Goal: Check status: Check status

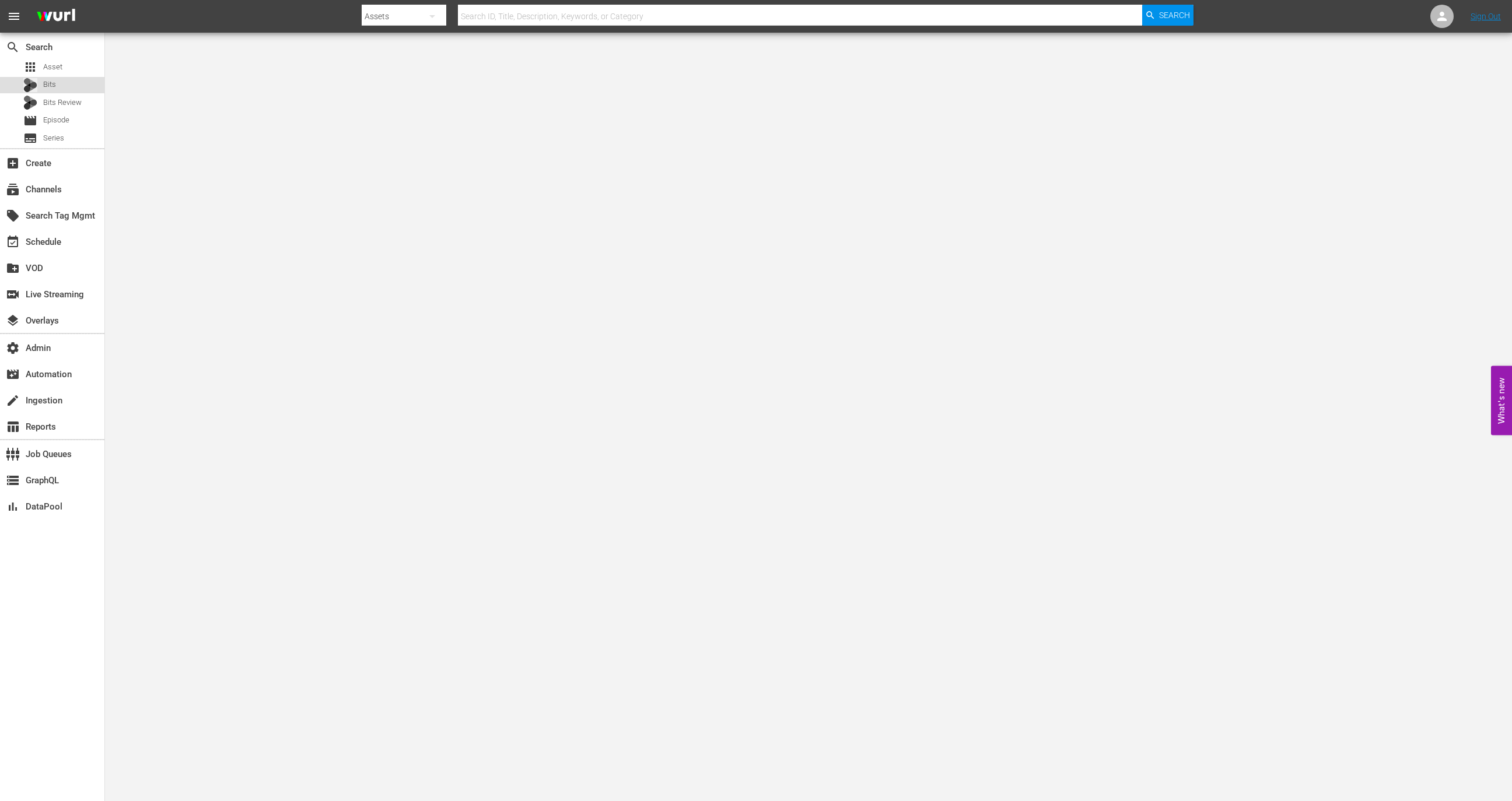
click at [63, 78] on div "Bits" at bounding box center [52, 85] width 104 height 17
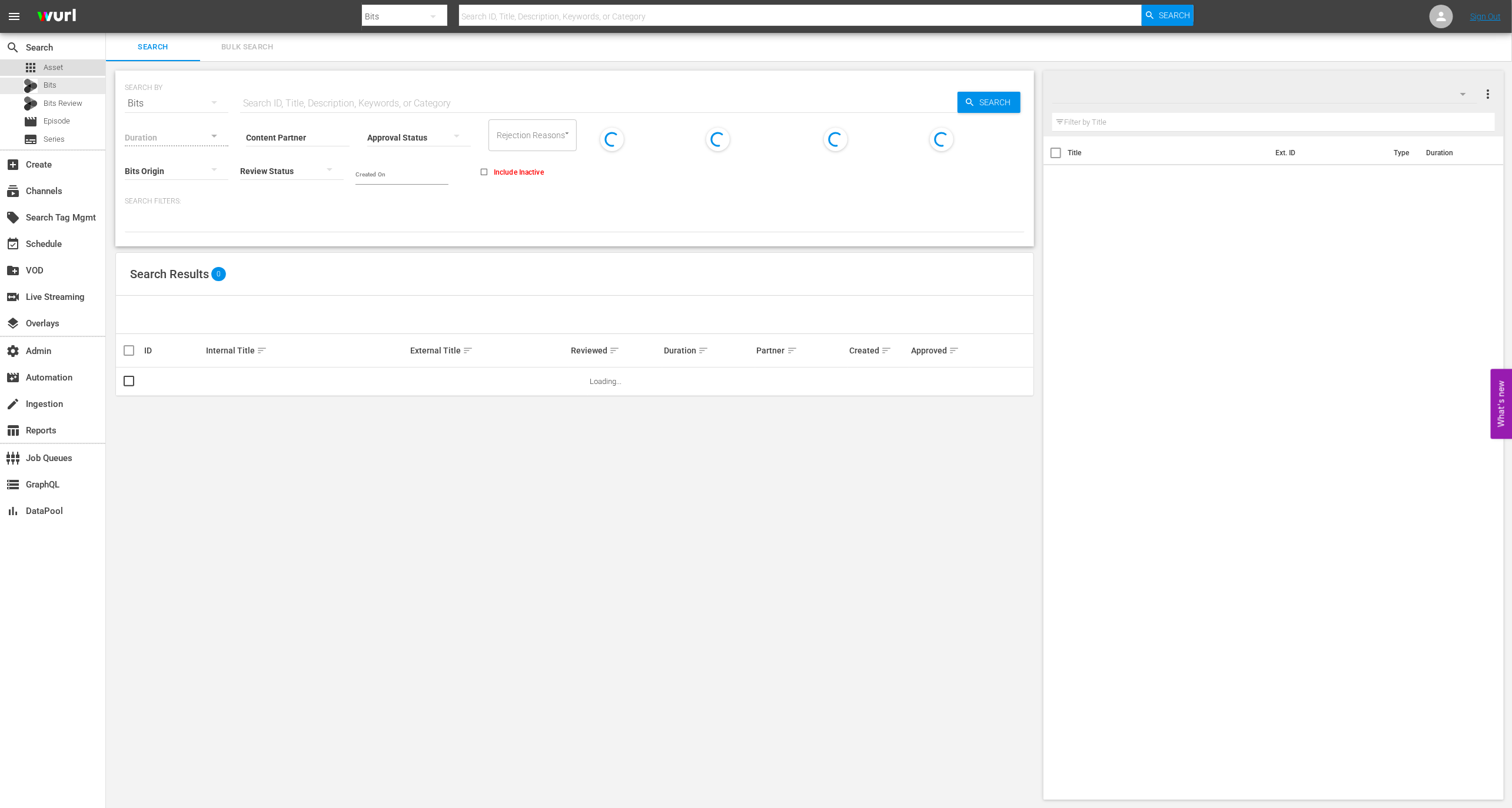
click at [67, 68] on div "apps Asset" at bounding box center [53, 67] width 105 height 17
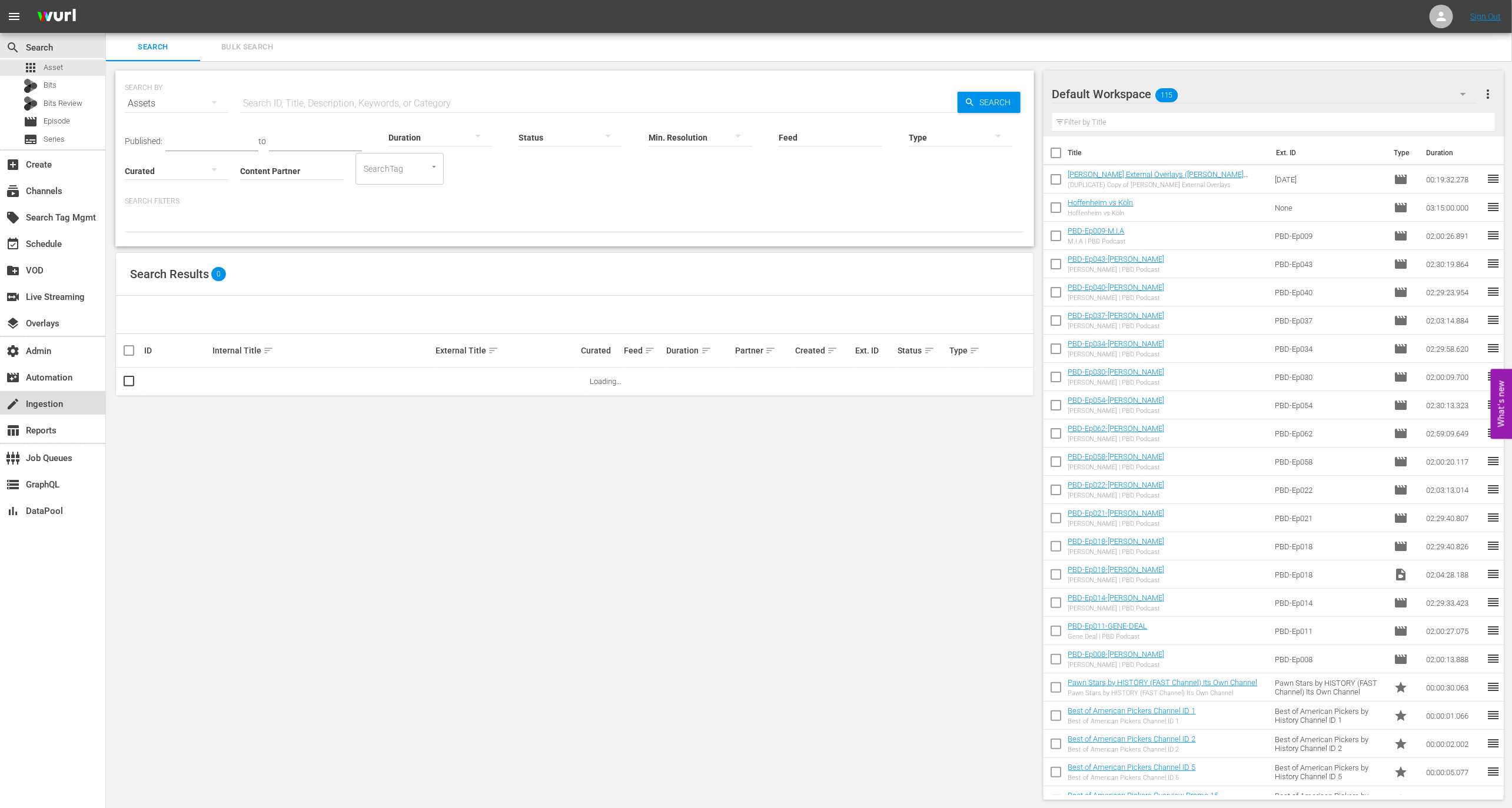
click at [49, 408] on div "create Ingestion" at bounding box center [33, 402] width 66 height 11
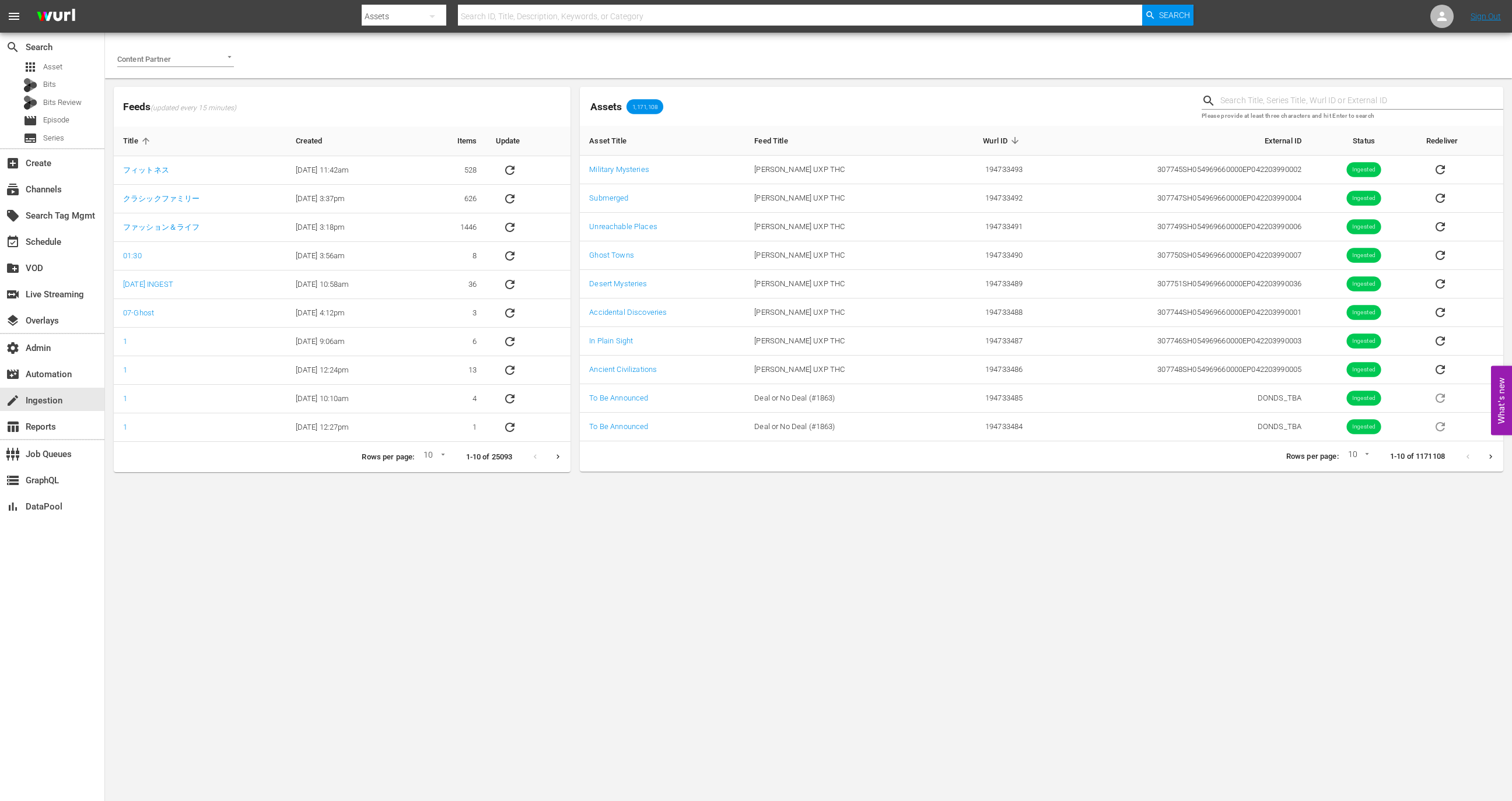
click at [201, 59] on div at bounding box center [175, 59] width 117 height 17
click at [203, 79] on li "AMC Networks" at bounding box center [175, 83] width 117 height 18
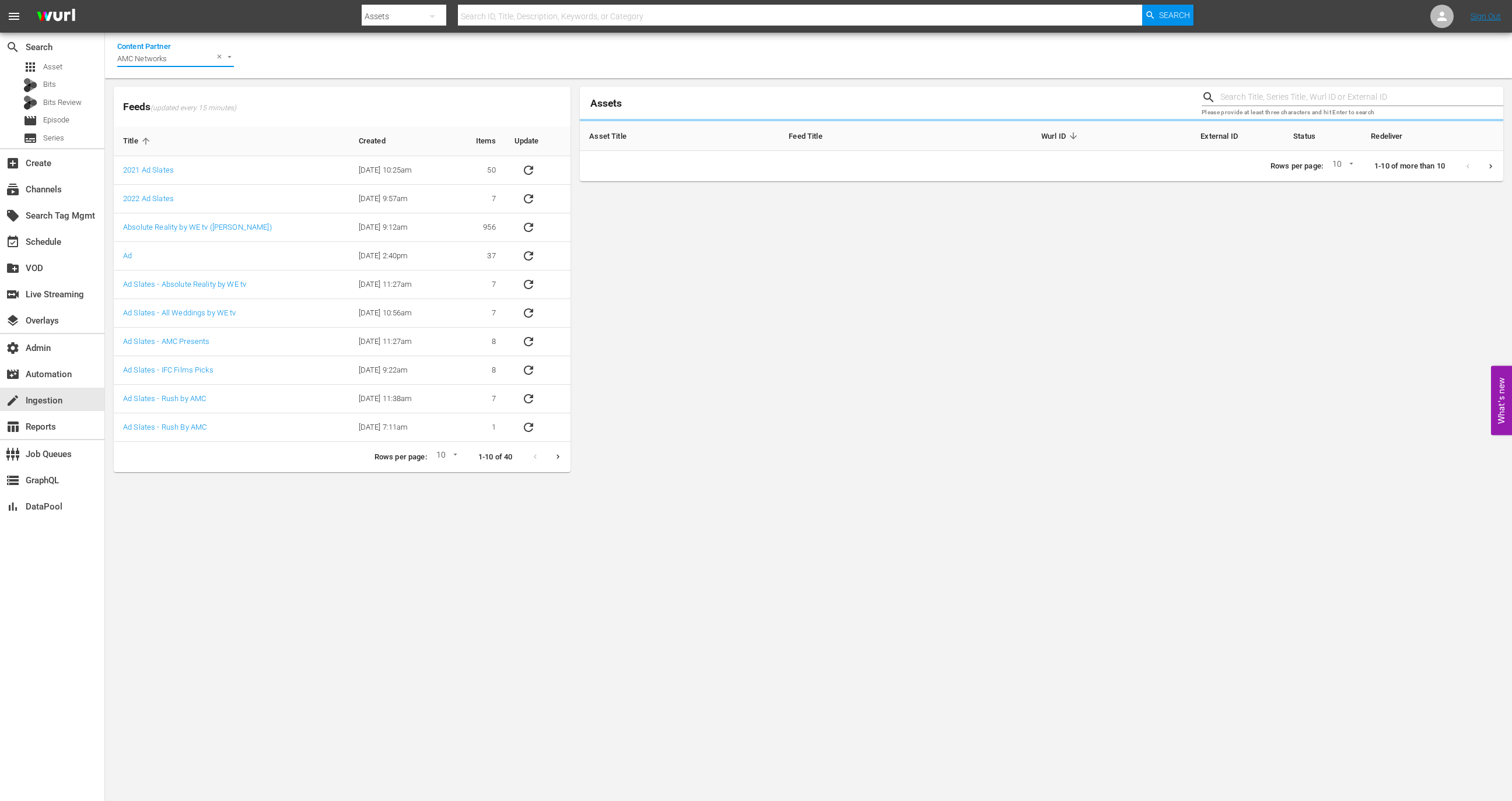
type input "AMC Networks"
click at [1235, 98] on input "text" at bounding box center [1361, 97] width 283 height 17
paste input "AMCNVR0000005578"
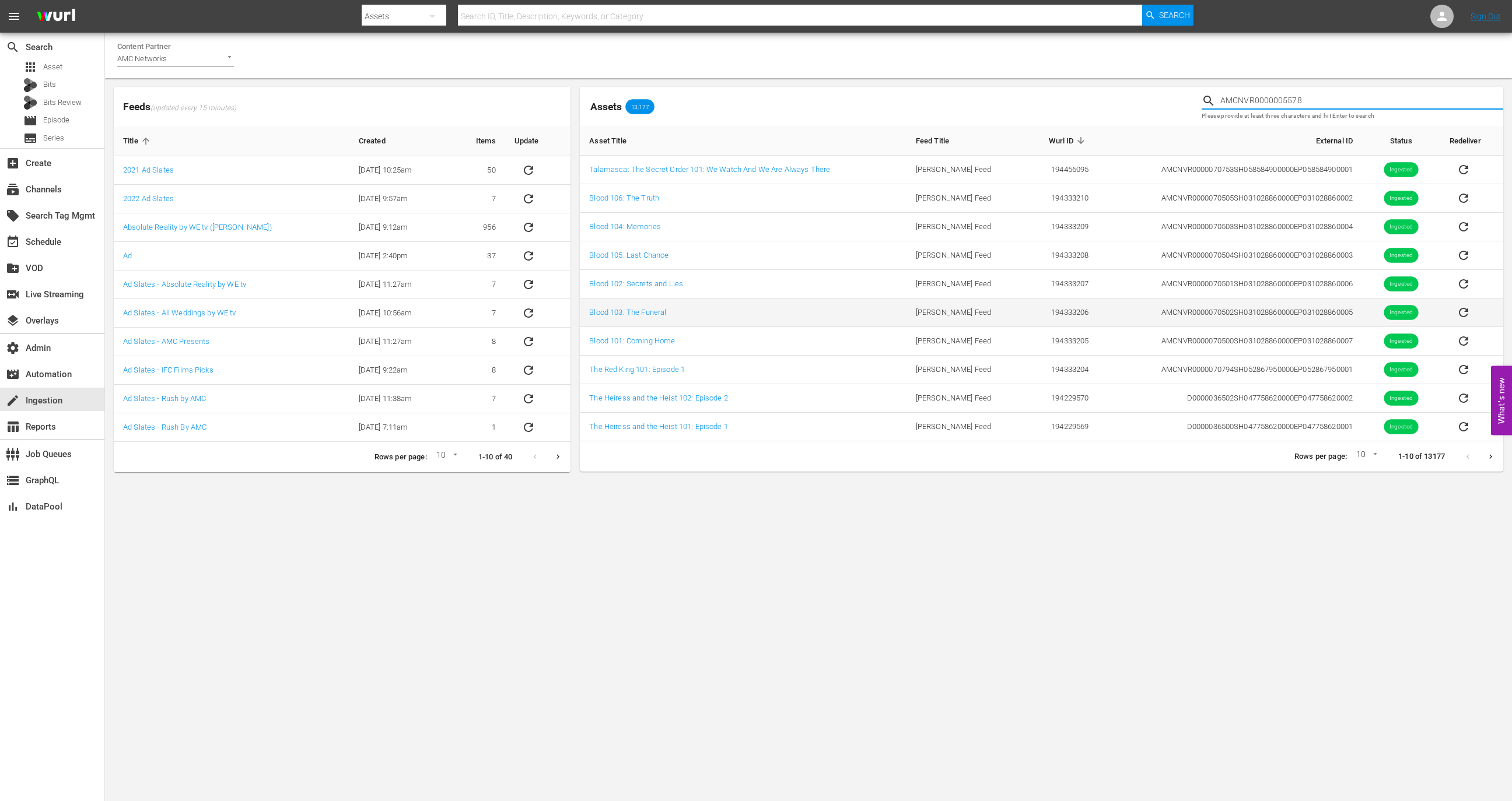
type input "AMCNVR0000005578"
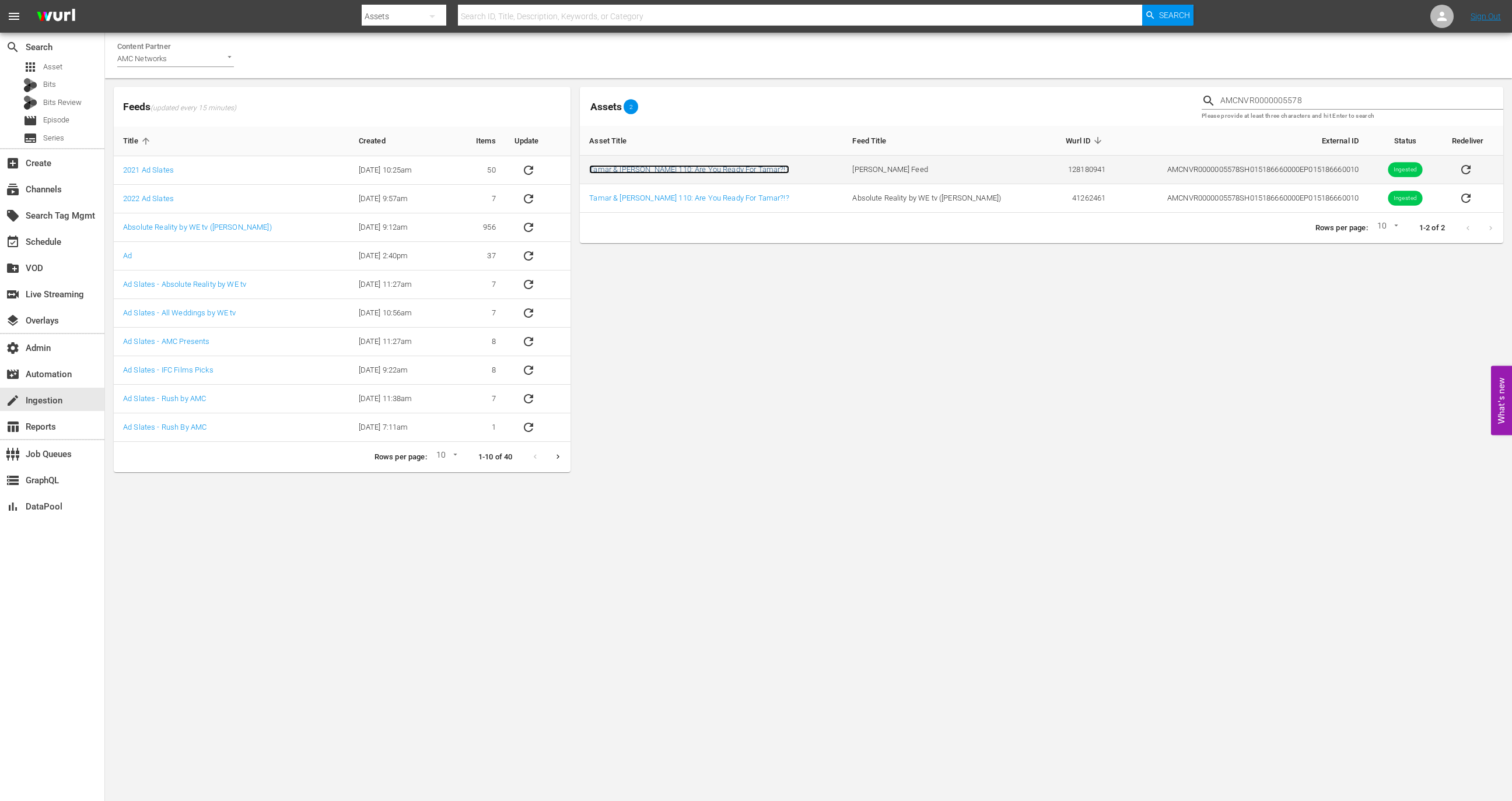
click at [746, 168] on link "Tamar & Vince 110: Are You Ready For Tamar?!?" at bounding box center [689, 169] width 199 height 9
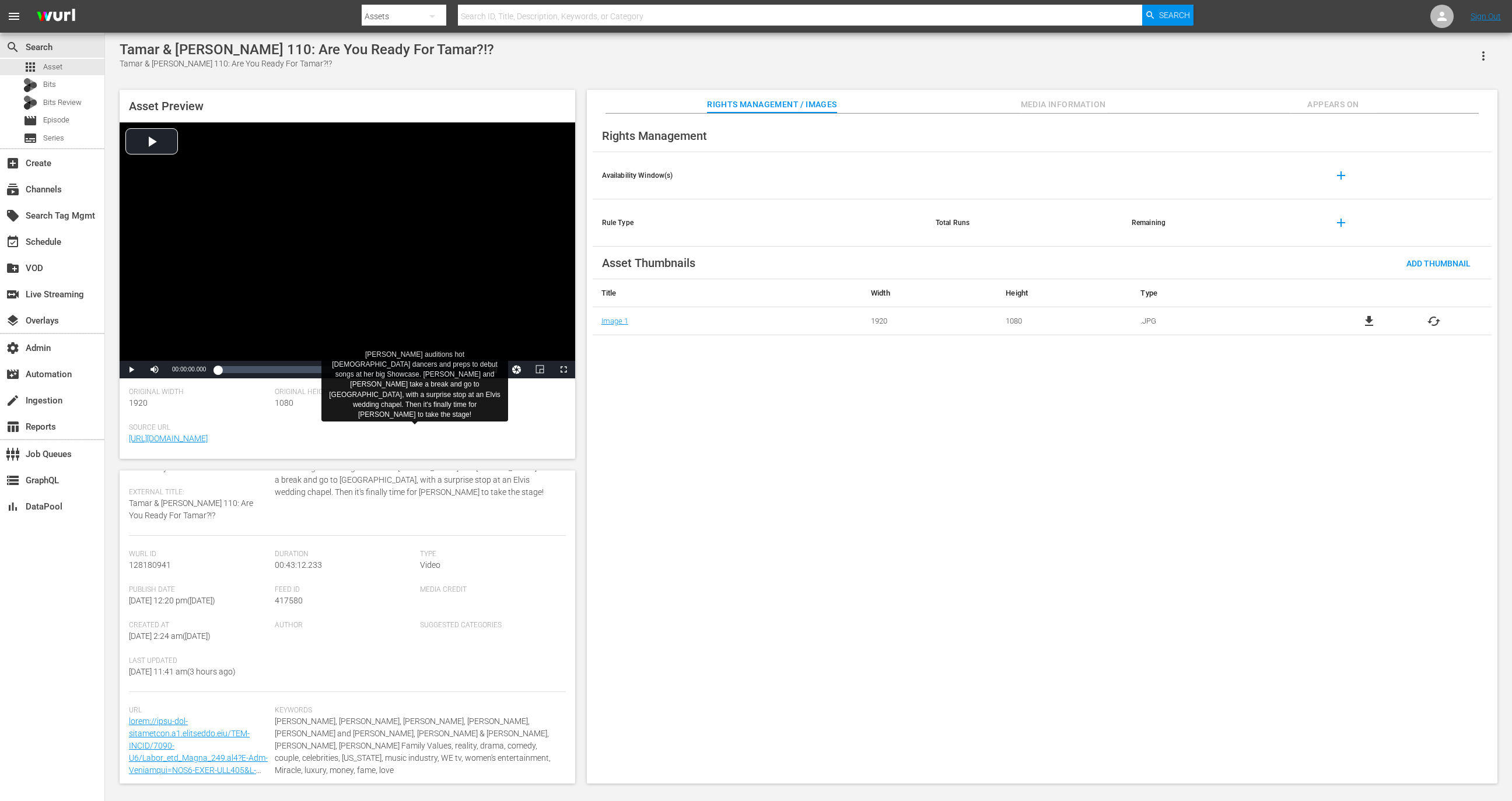
scroll to position [116, 0]
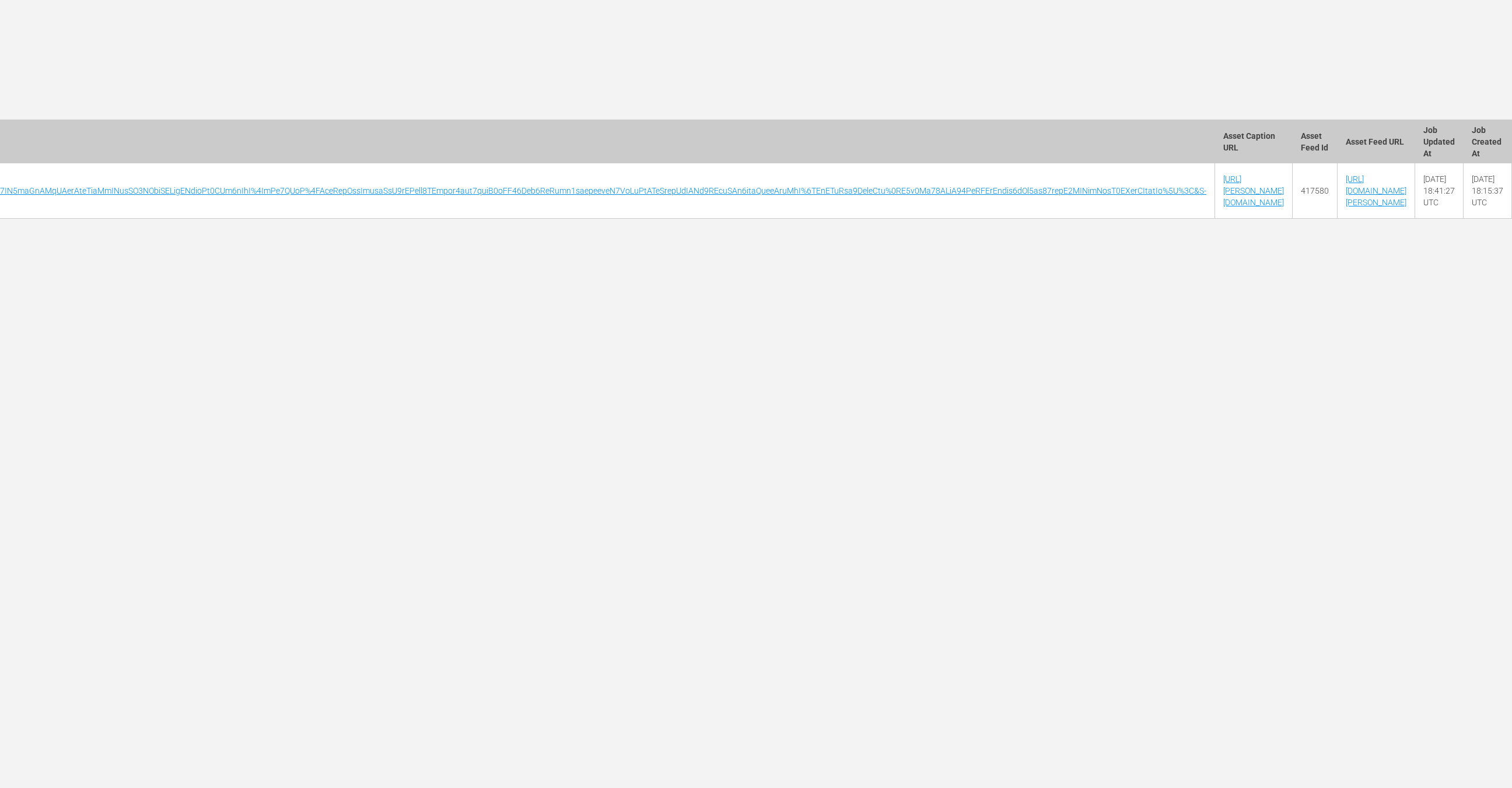
scroll to position [0, 5824]
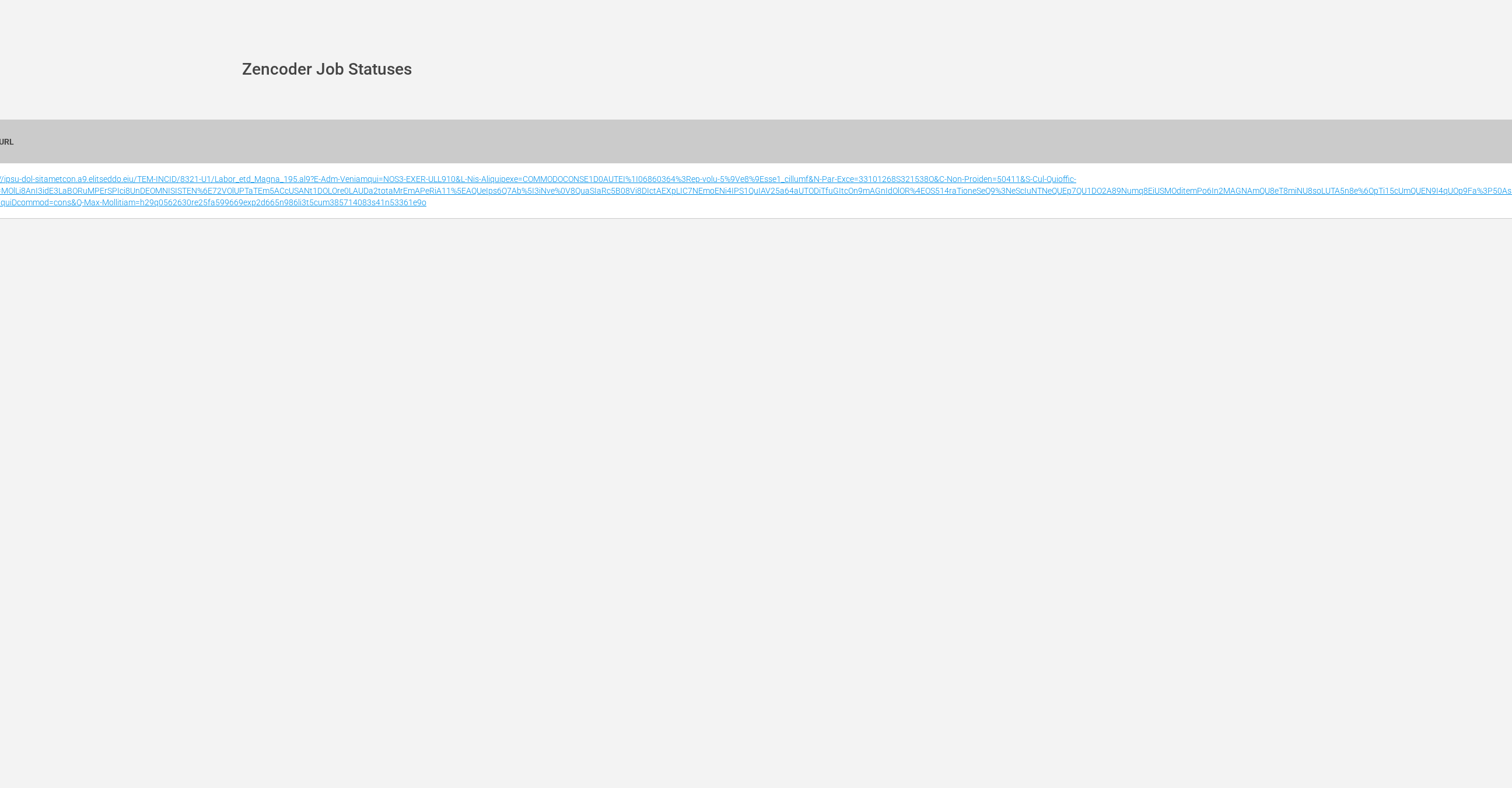
scroll to position [0, 424]
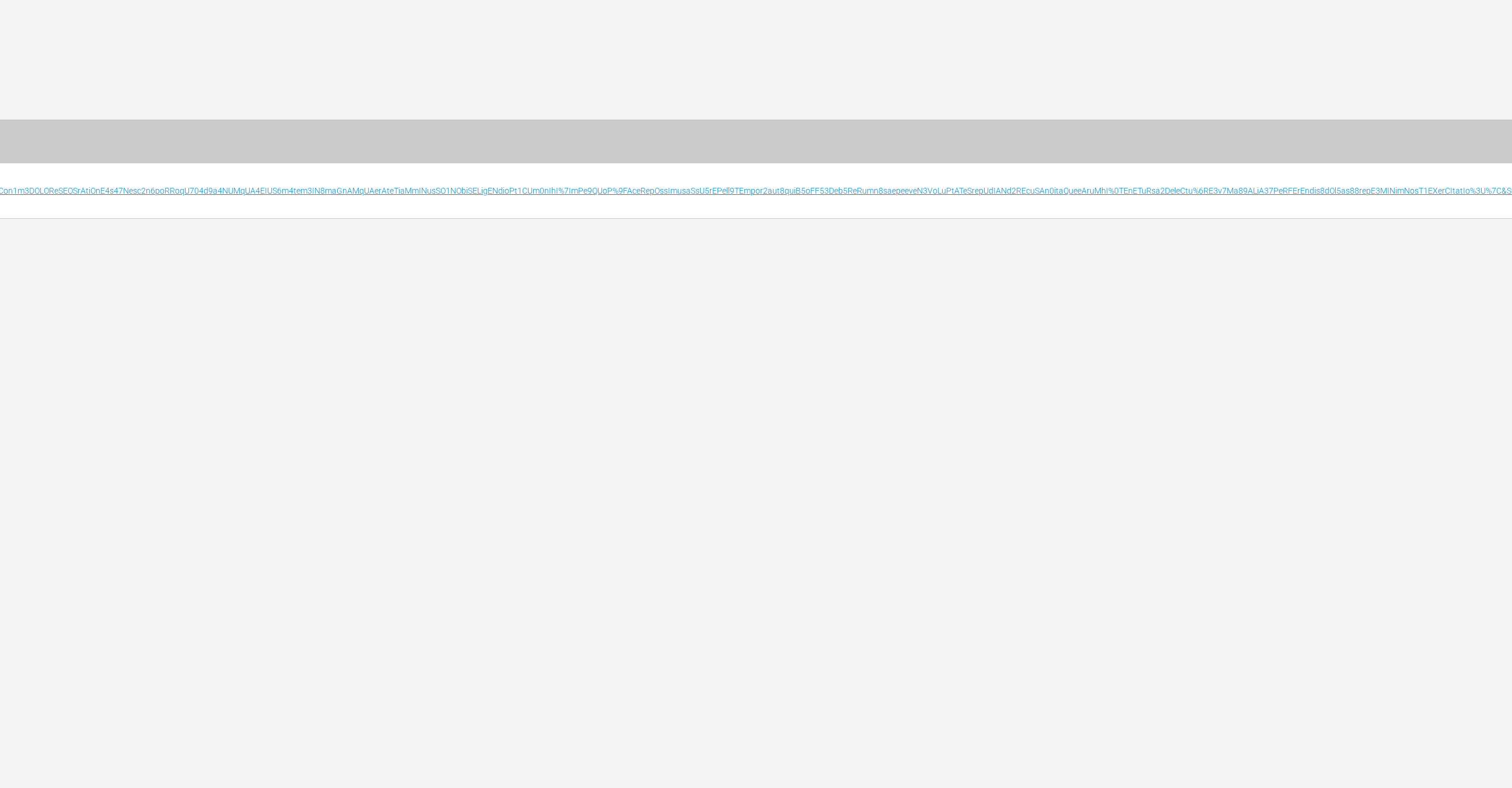
scroll to position [0, 5824]
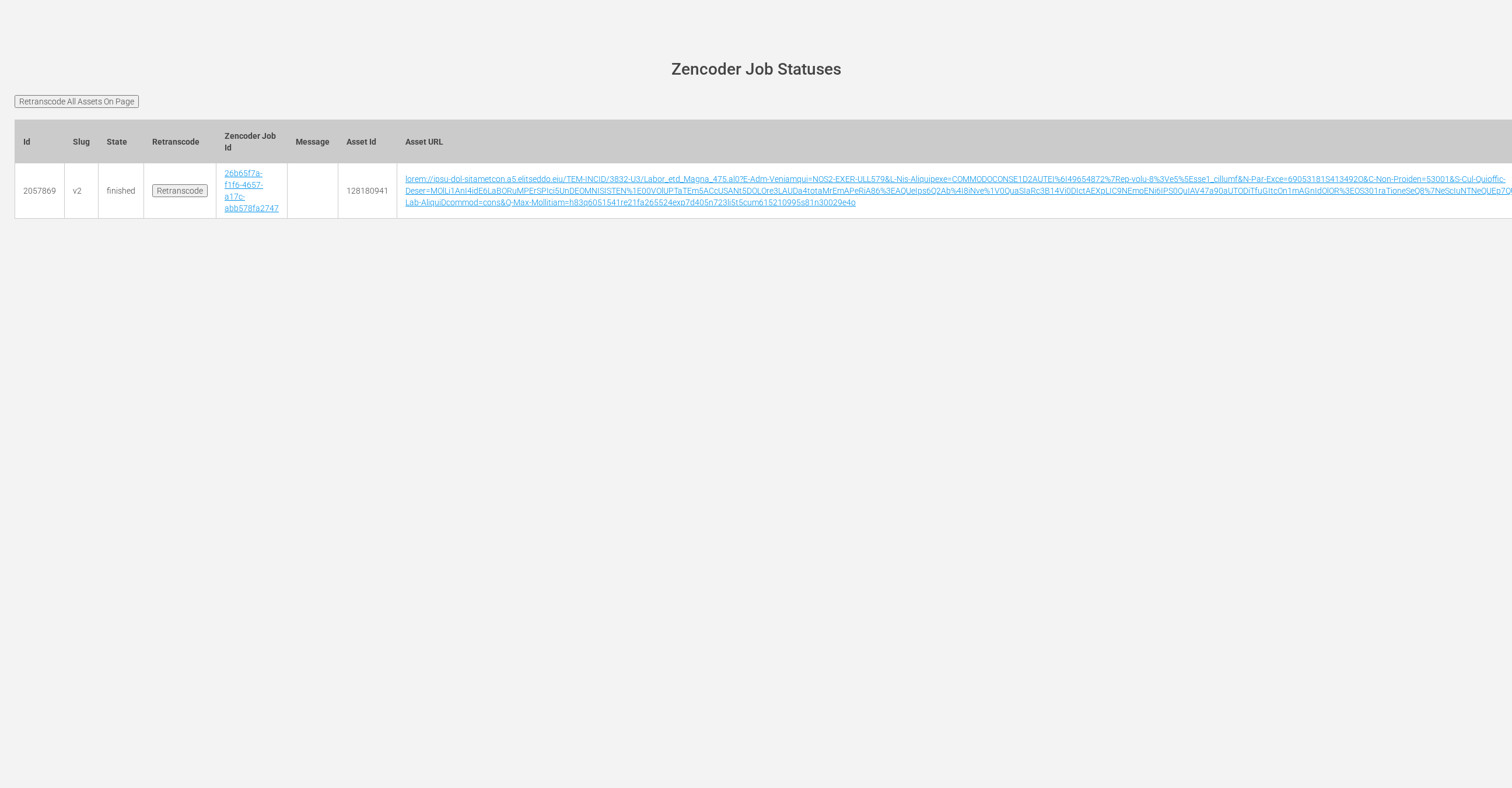
scroll to position [0, 5647]
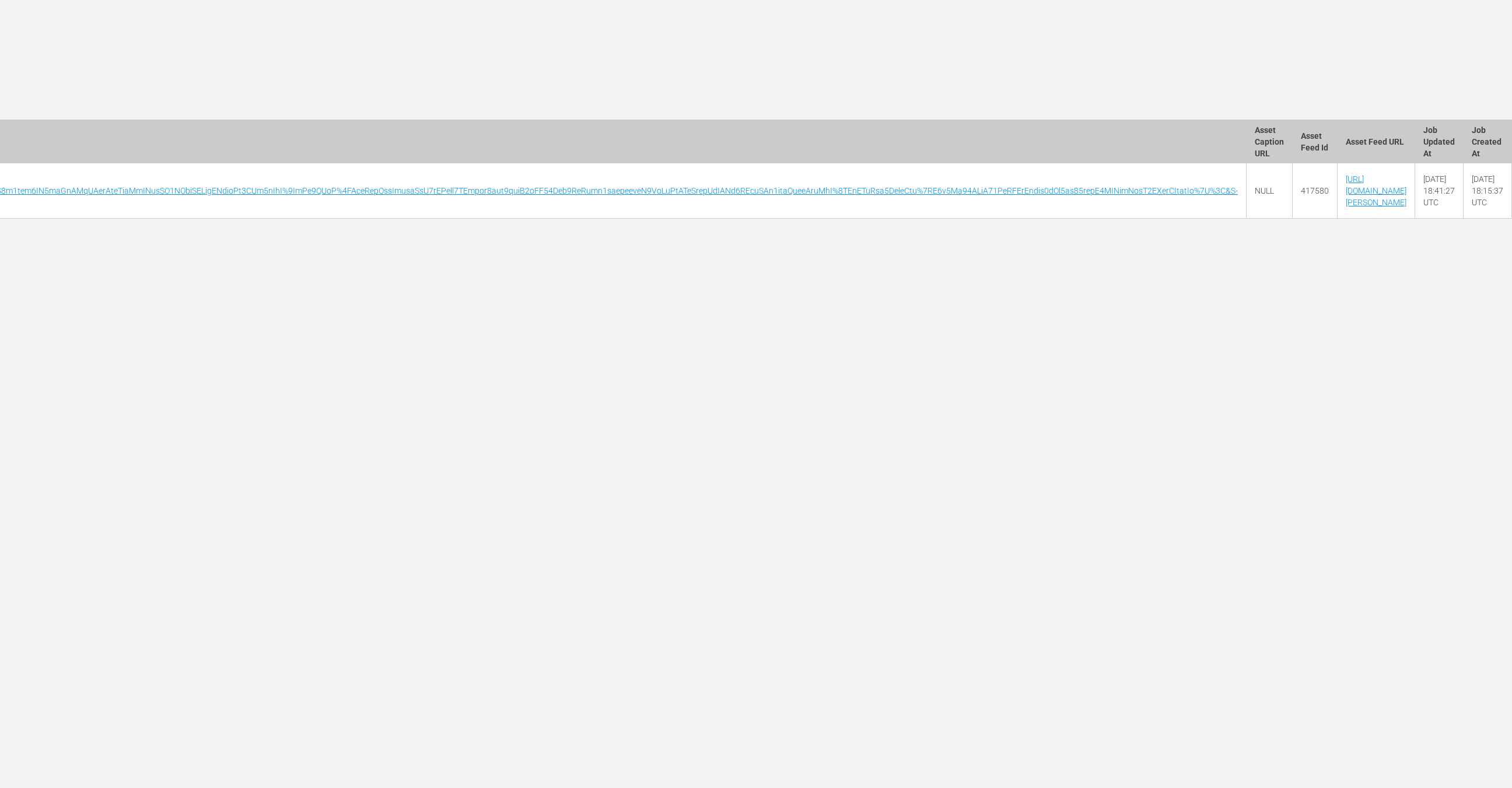
scroll to position [0, 5647]
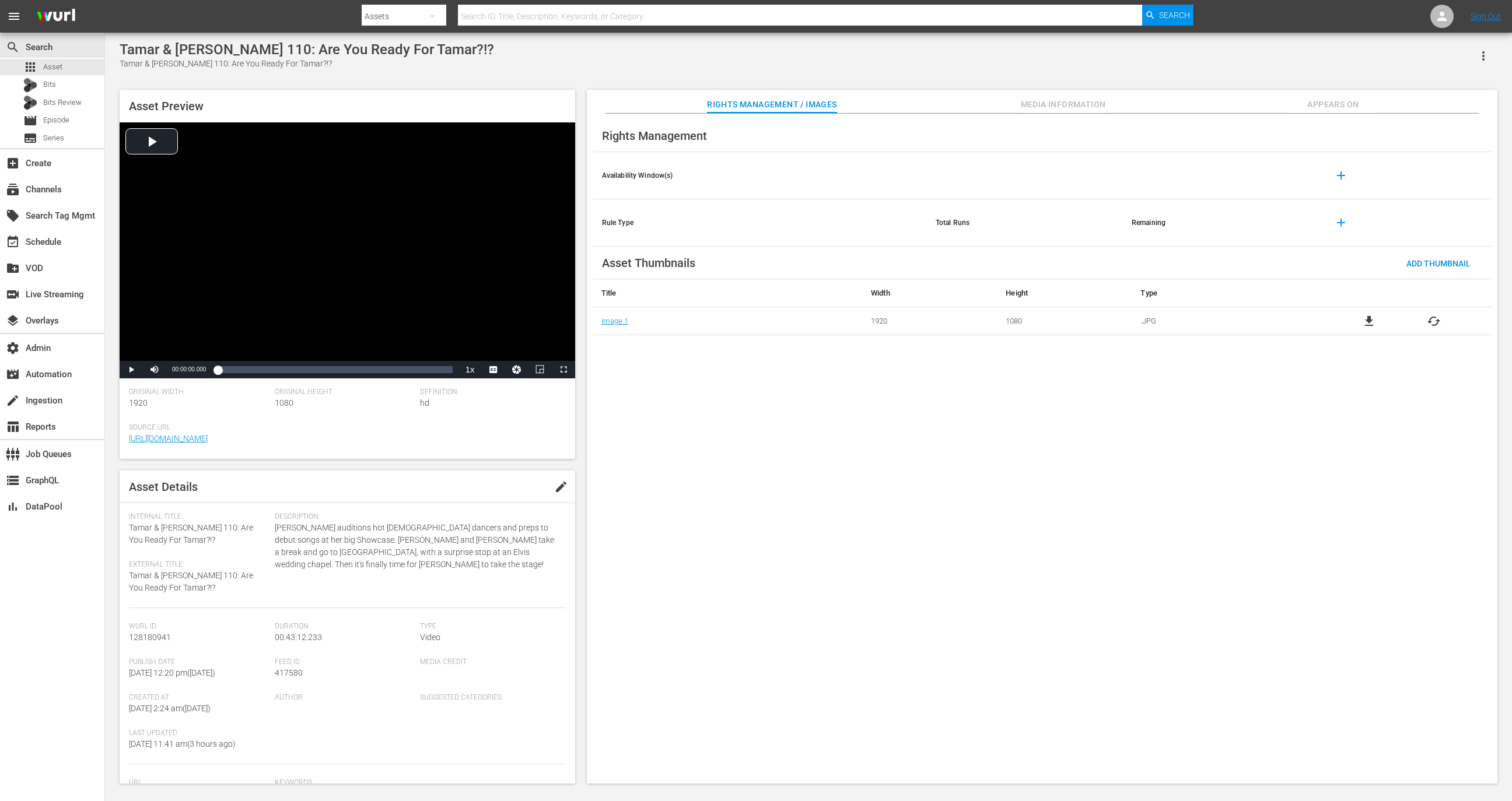
scroll to position [116, 0]
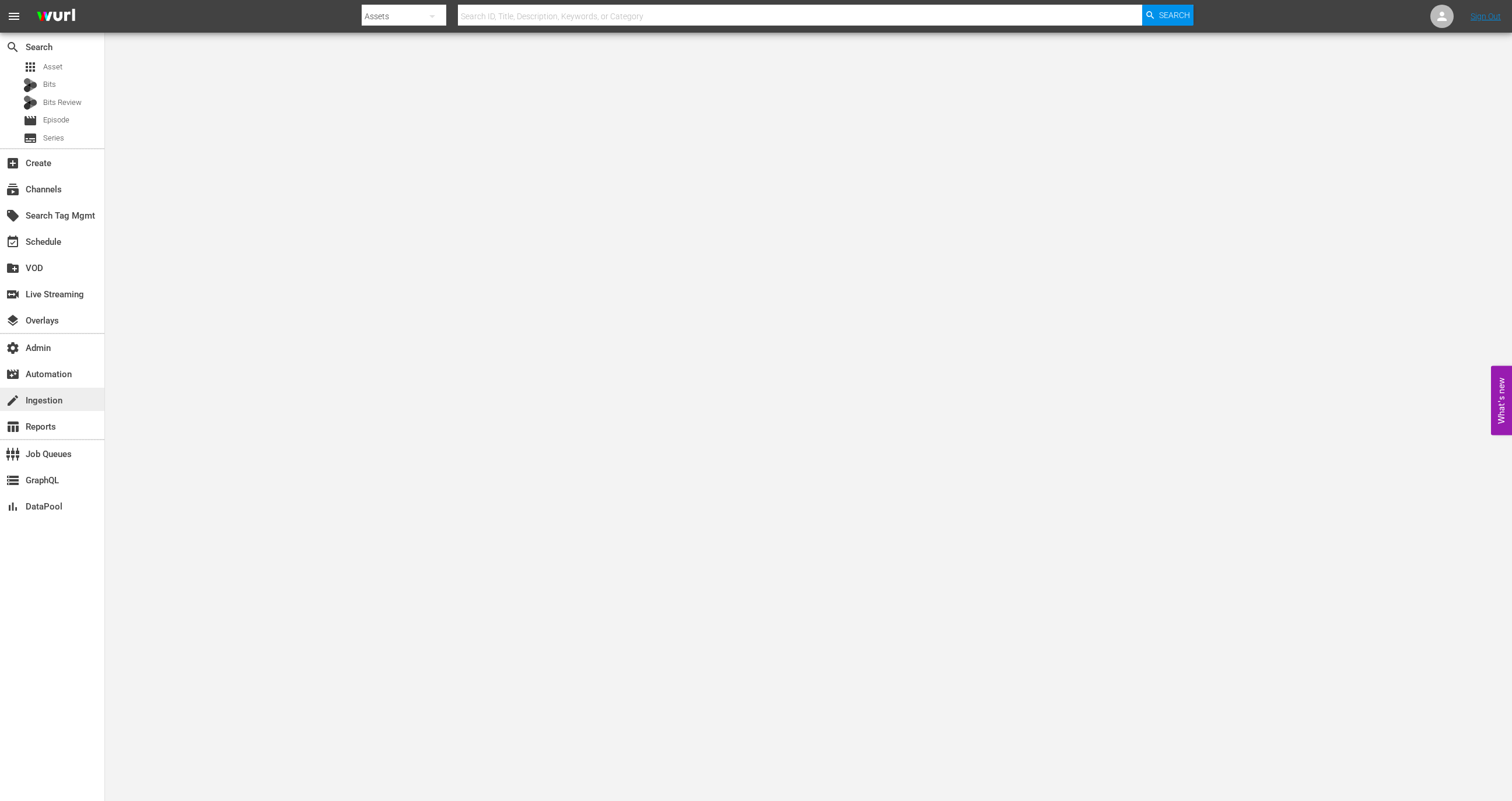
click at [26, 404] on div "create Ingestion" at bounding box center [32, 399] width 65 height 11
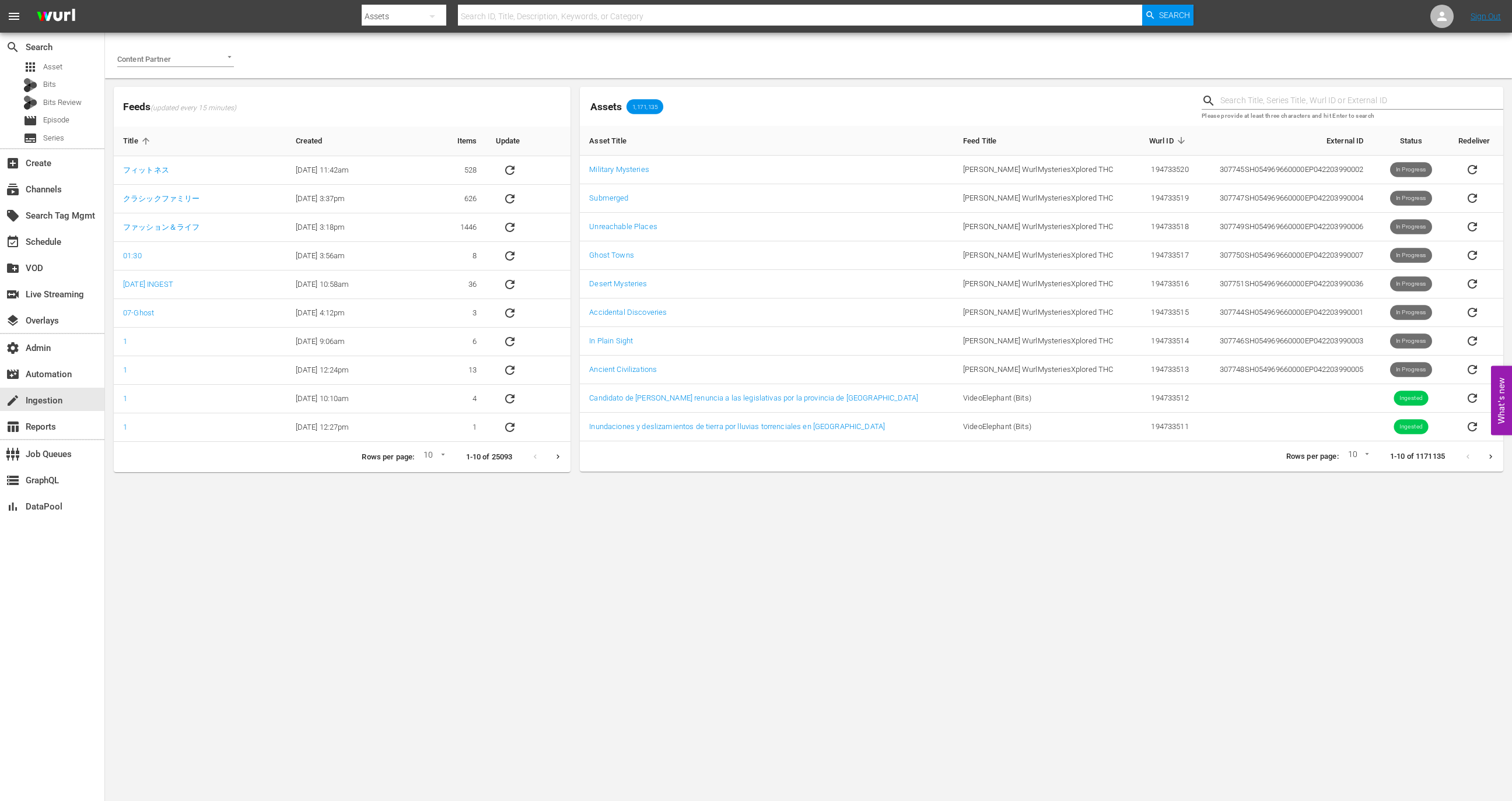
click at [166, 71] on div "Content Partner" at bounding box center [175, 53] width 122 height 43
click at [177, 57] on input "Content Partner" at bounding box center [159, 59] width 84 height 16
click at [167, 80] on span "AMC Networks" at bounding box center [151, 83] width 50 height 12
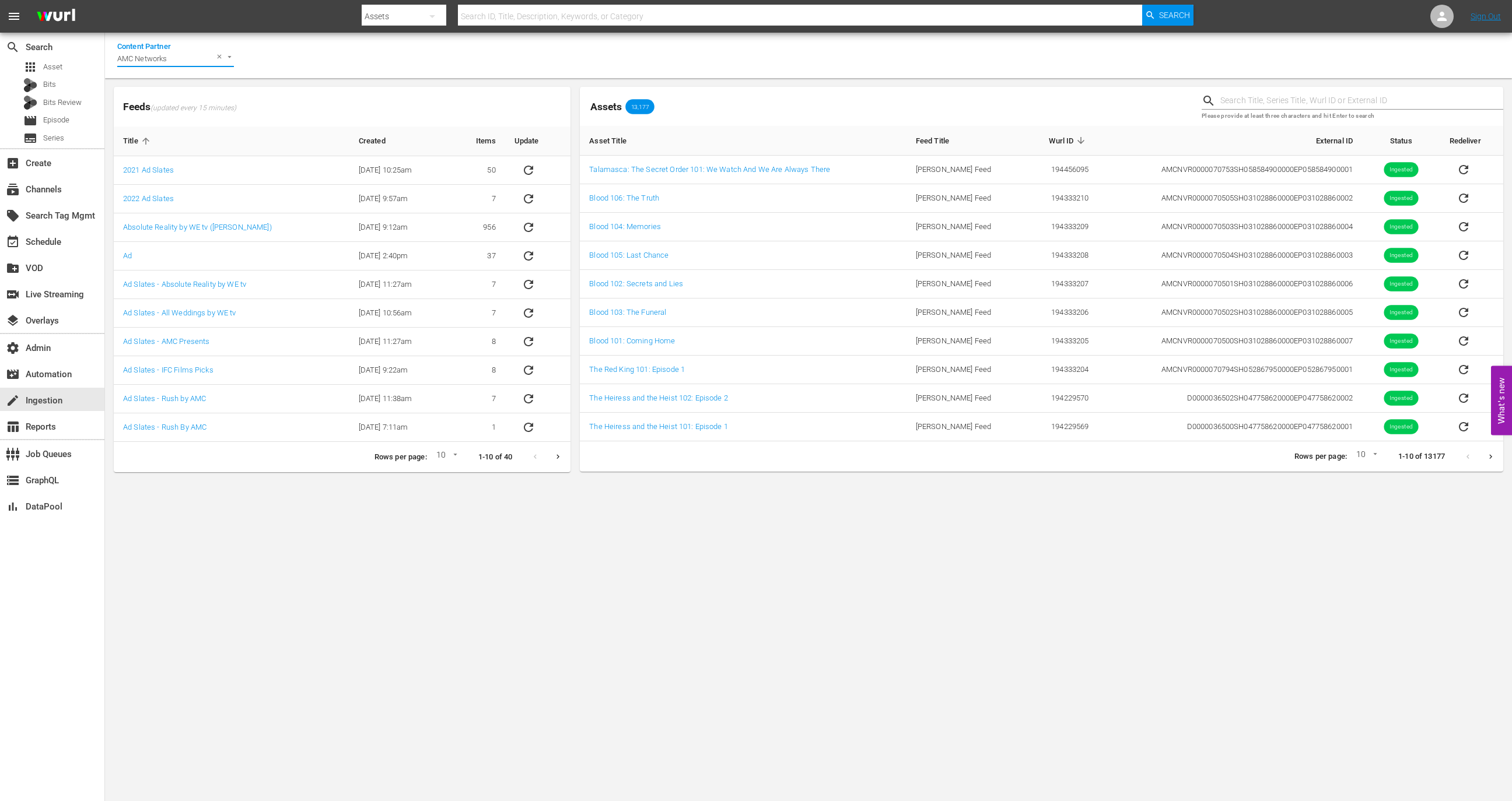
type input "AMC Networks"
click at [1314, 101] on input "text" at bounding box center [1361, 101] width 283 height 17
paste input "128180941"
type input "128180941"
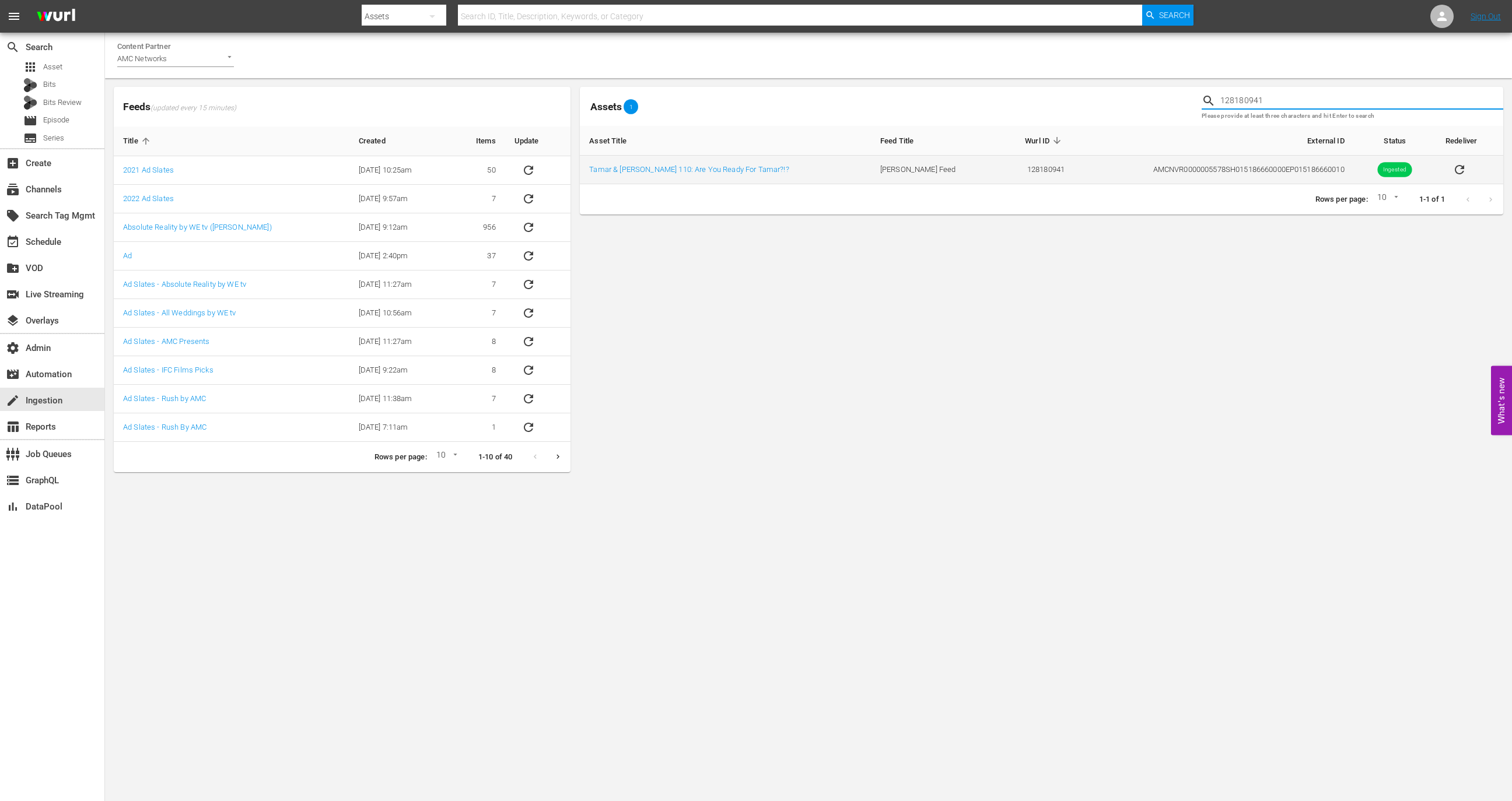
click at [1455, 172] on icon "sticky table" at bounding box center [1459, 170] width 9 height 9
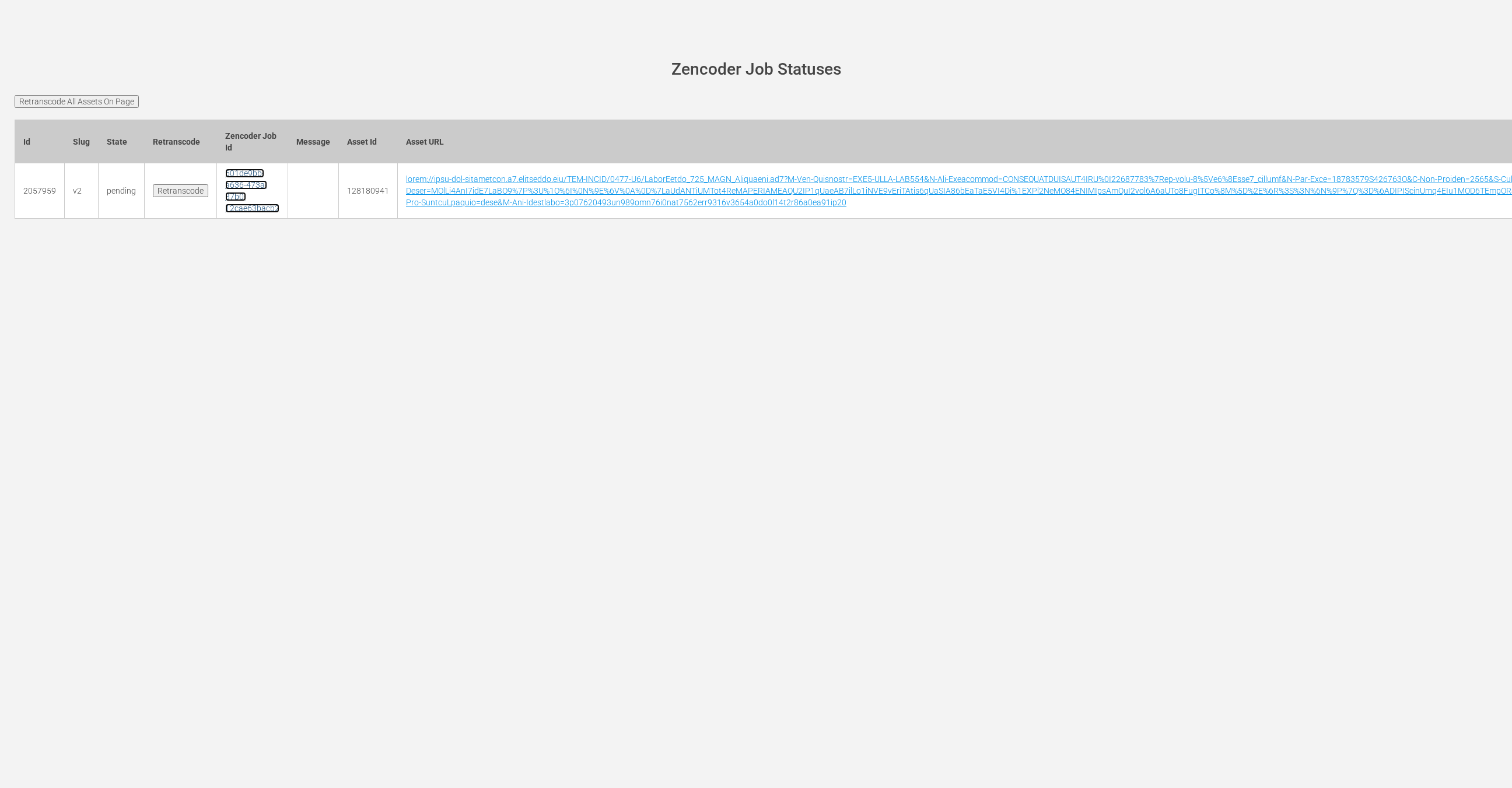
click at [256, 209] on link "601de9bb-a636-473a-87b0-12cae63bacb2" at bounding box center [252, 190] width 54 height 44
